Goal: Transaction & Acquisition: Obtain resource

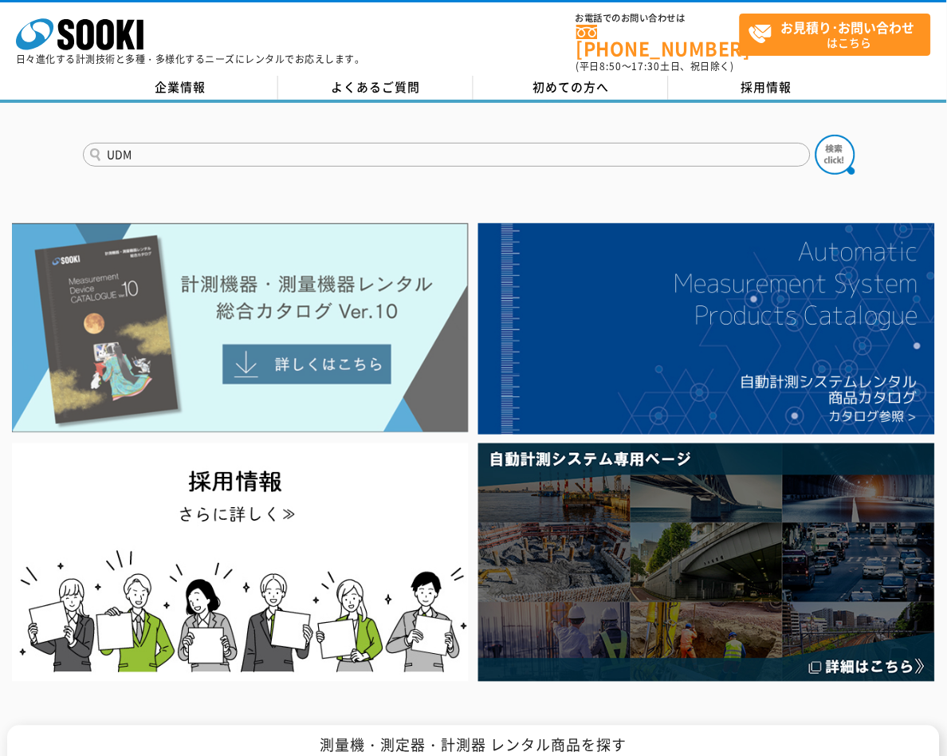
type input "UDM"
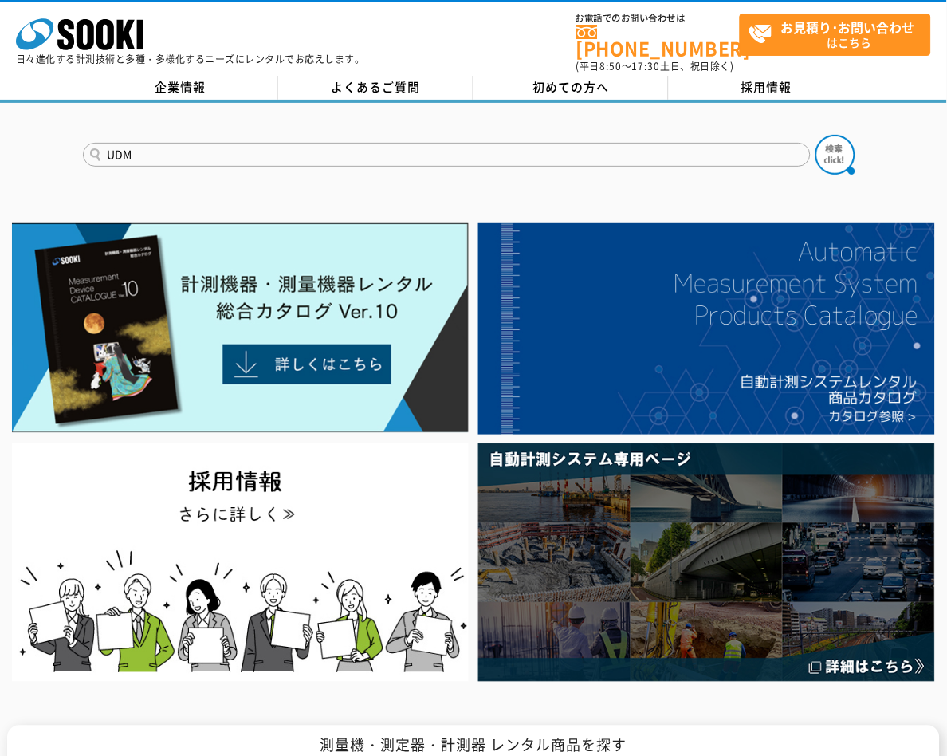
click at [497, 24] on div "株式会社 ソーキ spMenu 日々進化する計測技術と多種・多様化するニーズにレンタルでお応えします。 お電話でのお問い合わせは 0120-856-990 (…" at bounding box center [473, 38] width 947 height 72
click at [839, 148] on img at bounding box center [835, 155] width 40 height 40
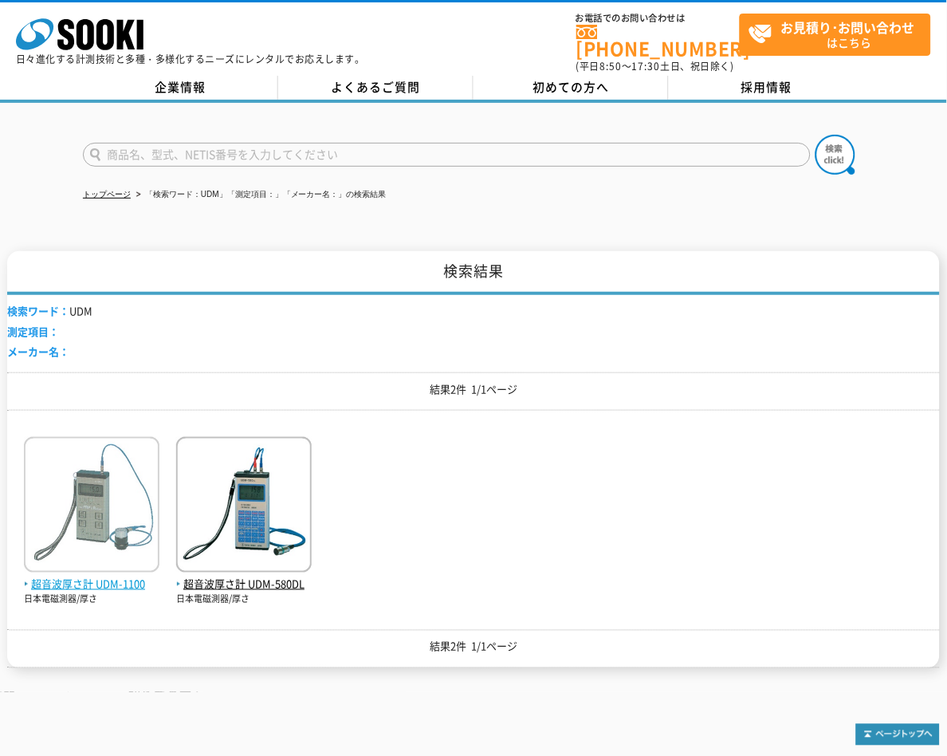
click at [124, 578] on span "超音波厚さ計 UDM-1100" at bounding box center [91, 584] width 135 height 17
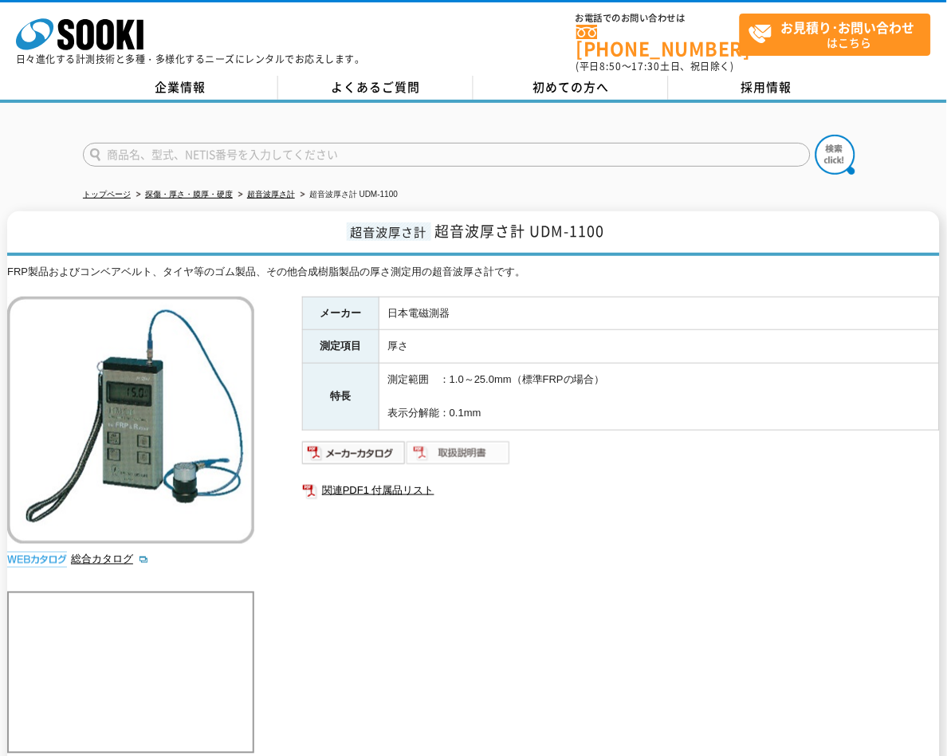
click at [450, 440] on img at bounding box center [458, 453] width 104 height 26
click at [371, 442] on img at bounding box center [354, 453] width 104 height 26
